Goal: Register for event/course

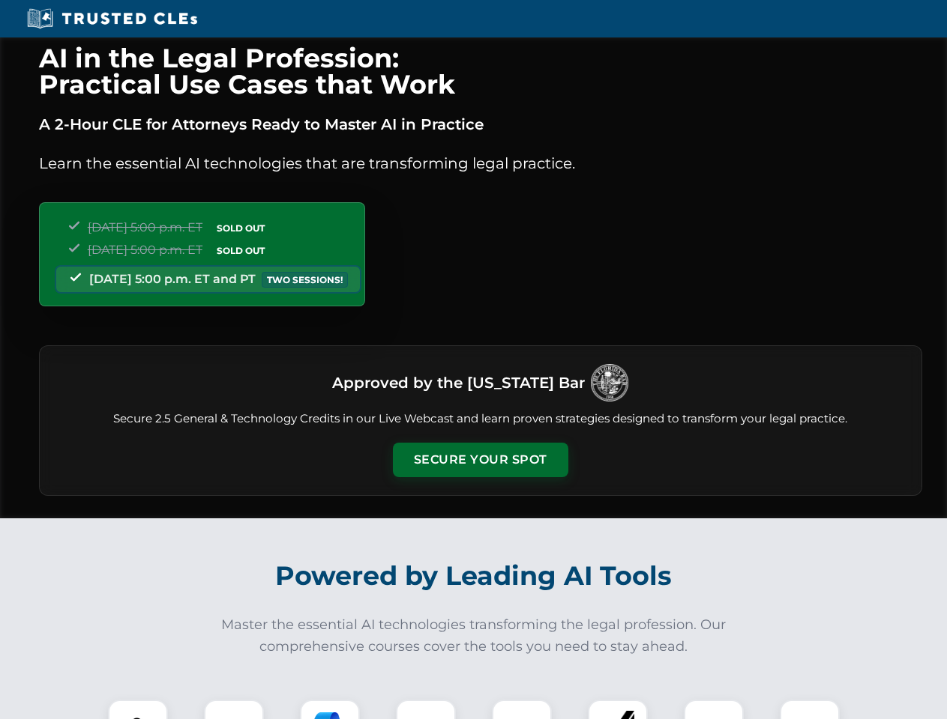
click at [480, 460] on button "Secure Your Spot" at bounding box center [480, 460] width 175 height 34
click at [138, 710] on img at bounding box center [137, 729] width 43 height 43
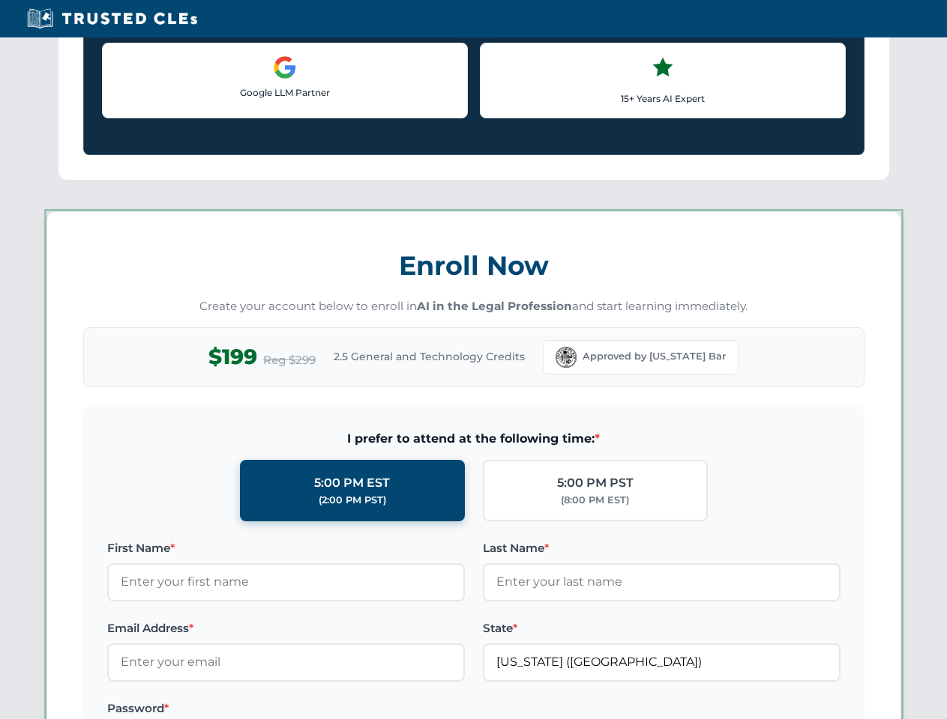
click at [330, 710] on label "Password *" at bounding box center [285, 709] width 357 height 18
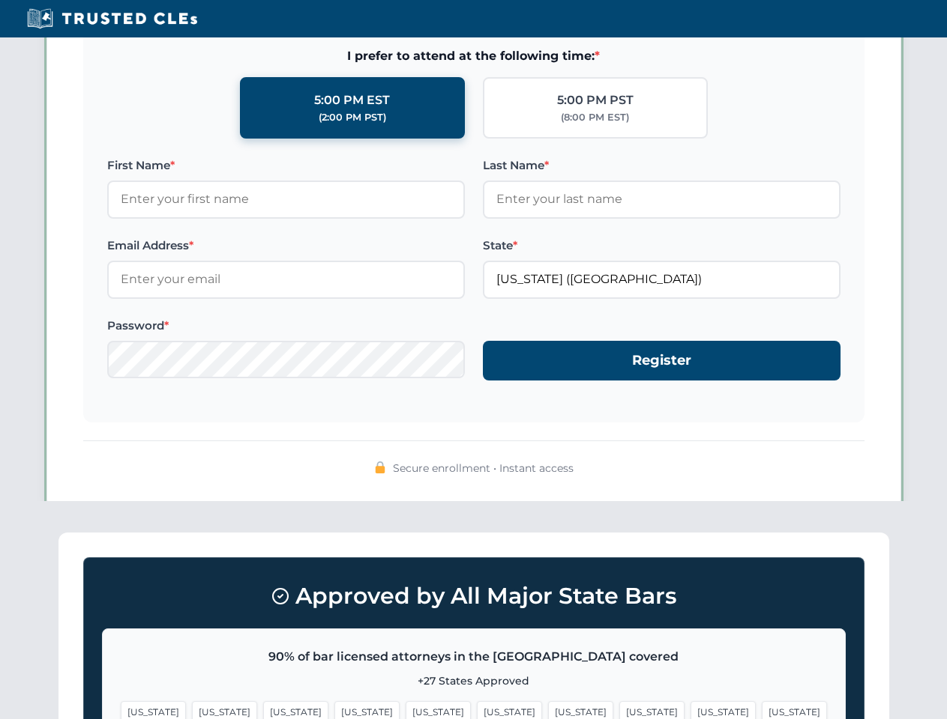
click at [690, 710] on span "[US_STATE]" at bounding box center [722, 712] width 65 height 22
